Goal: Communication & Community: Answer question/provide support

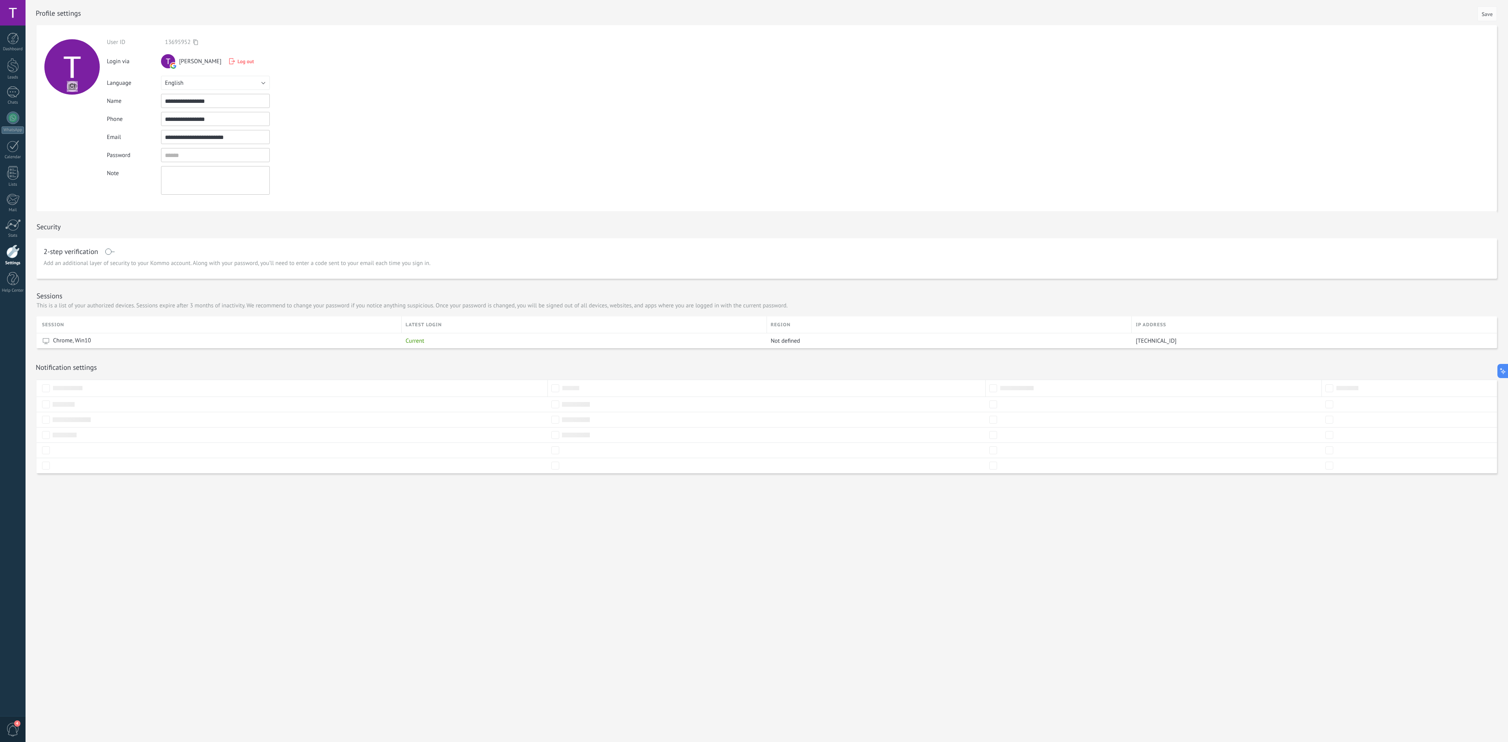
scroll to position [7, 0]
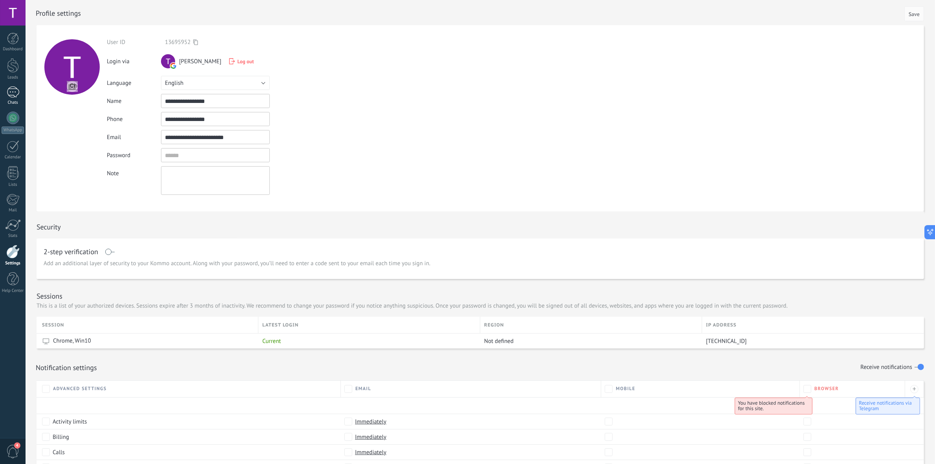
click at [15, 87] on div at bounding box center [13, 91] width 13 height 11
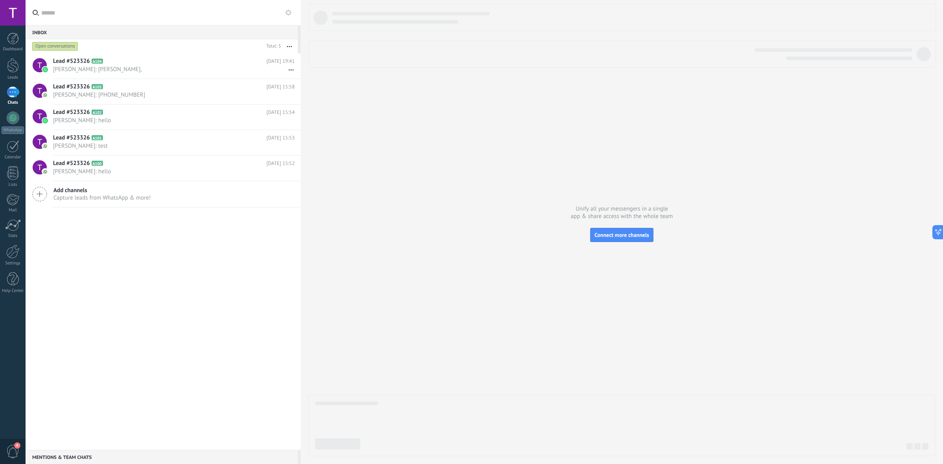
click at [289, 11] on use at bounding box center [288, 12] width 6 height 6
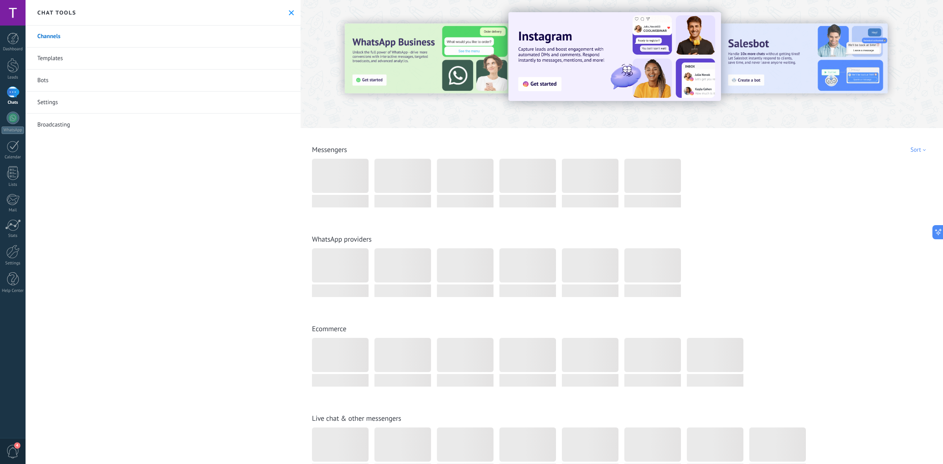
click at [79, 59] on link "Templates" at bounding box center [163, 59] width 275 height 22
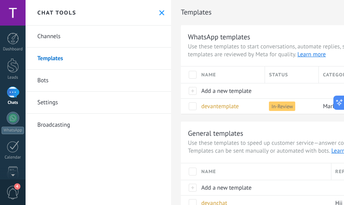
drag, startPoint x: 160, startPoint y: 13, endPoint x: 154, endPoint y: 22, distance: 10.6
click at [160, 13] on icon at bounding box center [161, 12] width 5 height 5
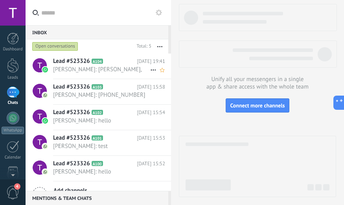
click at [90, 61] on h2 "Lead #523326 A104" at bounding box center [95, 61] width 84 height 8
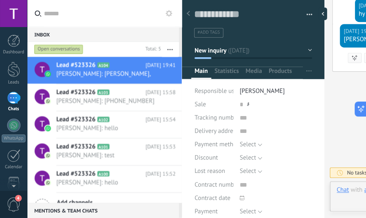
scroll to position [8, 0]
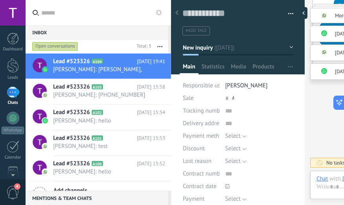
click at [177, 14] on icon at bounding box center [176, 12] width 3 height 5
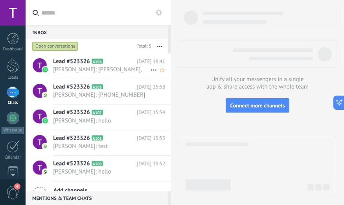
drag, startPoint x: 71, startPoint y: 61, endPoint x: 139, endPoint y: 78, distance: 70.4
click at [71, 61] on span "Lead #523326" at bounding box center [71, 61] width 37 height 8
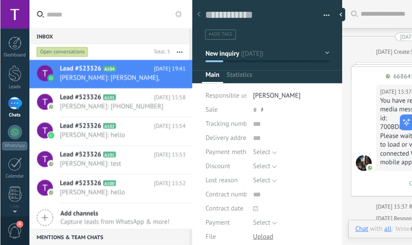
scroll to position [880, 0]
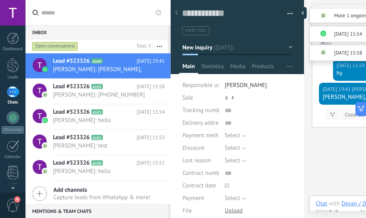
type textarea "***"
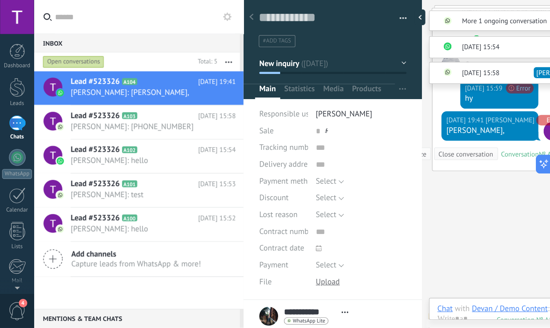
scroll to position [8, 0]
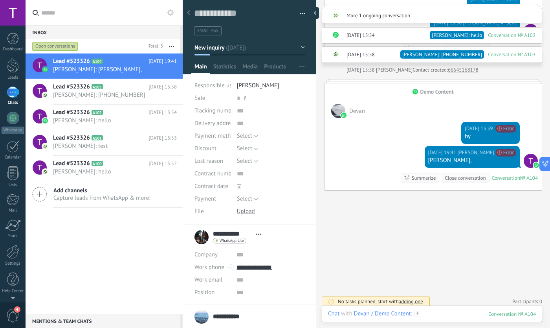
click at [457, 317] on div at bounding box center [432, 321] width 208 height 24
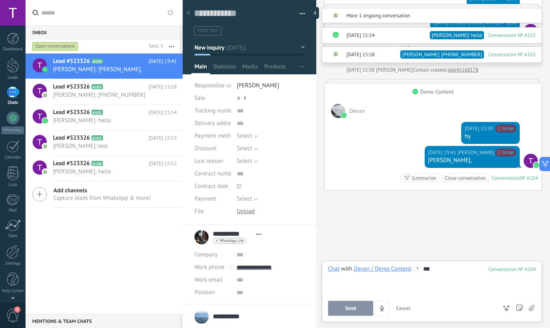
click at [357, 309] on button "Send" at bounding box center [350, 307] width 45 height 15
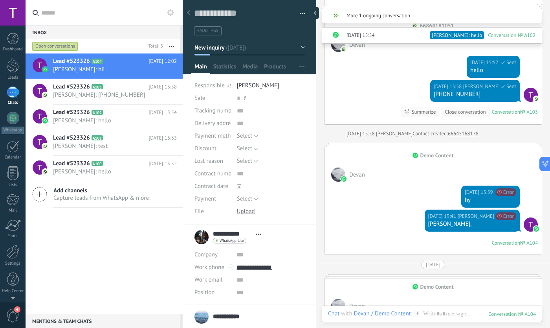
click at [76, 245] on div "Lead #523326 A104 Today 12:02 Tamara Ayu Andini: hii Lead #523326 A103" at bounding box center [104, 183] width 157 height 260
drag, startPoint x: 332, startPoint y: 229, endPoint x: 364, endPoint y: 215, distance: 34.9
click at [332, 228] on div "Yesterday 19:41 Tamara Ayu Andini Unable to send your message. Please ensure yo…" at bounding box center [432, 231] width 217 height 44
click at [335, 229] on div "Yesterday 19:41 Tamara Ayu Andini Unable to send your message. Please ensure yo…" at bounding box center [432, 231] width 217 height 44
click at [346, 233] on div "Yesterday 19:41 Tamara Ayu Andini Unable to send your message. Please ensure yo…" at bounding box center [432, 231] width 217 height 44
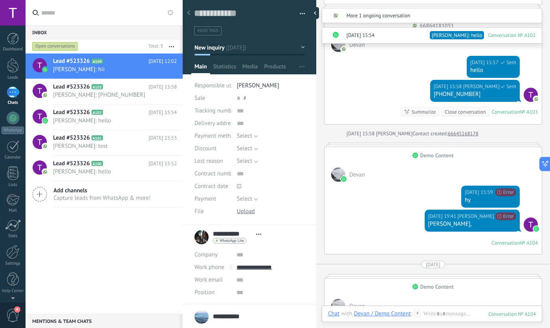
click at [289, 148] on div "Select 5% 10% 15% Select" at bounding box center [271, 148] width 68 height 13
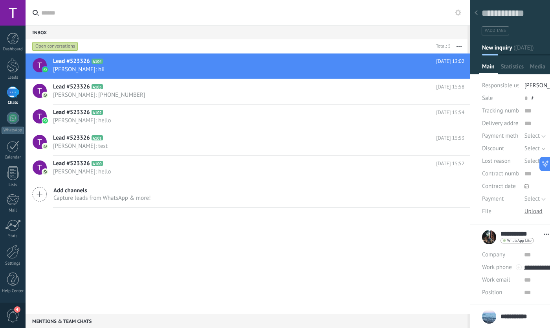
type textarea "***"
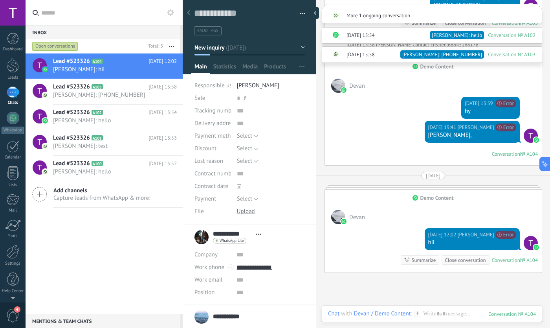
scroll to position [797, 0]
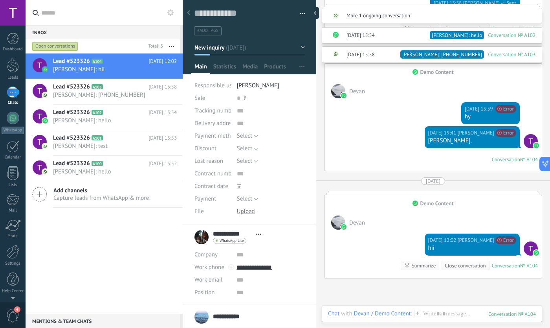
click at [160, 233] on div "Lead #523326 A104 Today 12:02 Tamara Ayu Andini: hii Lead #523326 A103" at bounding box center [104, 183] width 157 height 260
click at [163, 247] on div "Lead #523326 A104 Today 12:02 Tamara Ayu Andini: hii Lead #523326 A103" at bounding box center [104, 183] width 157 height 260
